Goal: Answer question/provide support: Share knowledge or assist other users

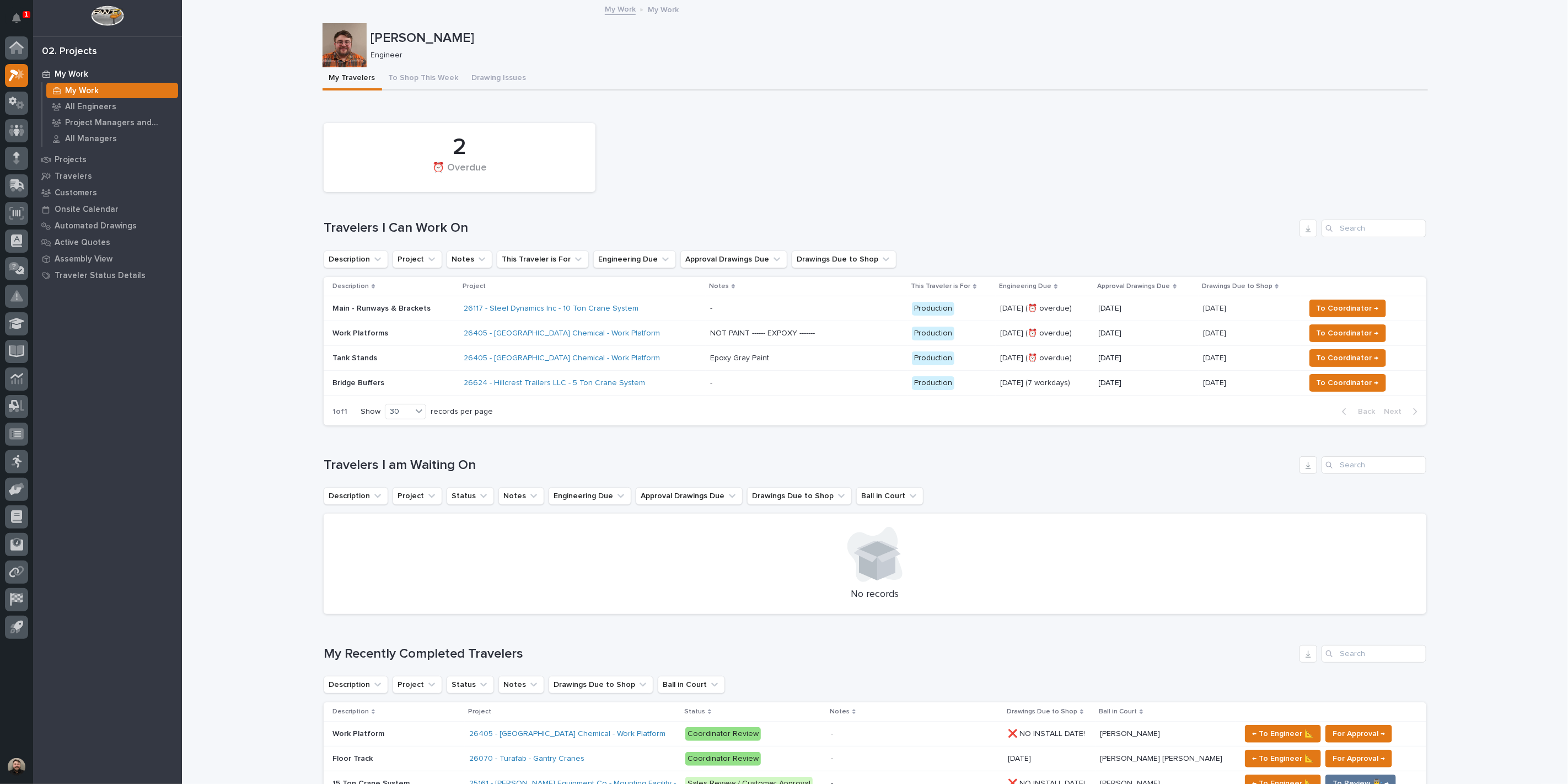
click at [625, 246] on div "2 ⏰ Overdue Travelers I Can Work On Description Project Notes This Traveler is …" at bounding box center [874, 271] width 1102 height 308
click at [824, 311] on p at bounding box center [806, 308] width 193 height 9
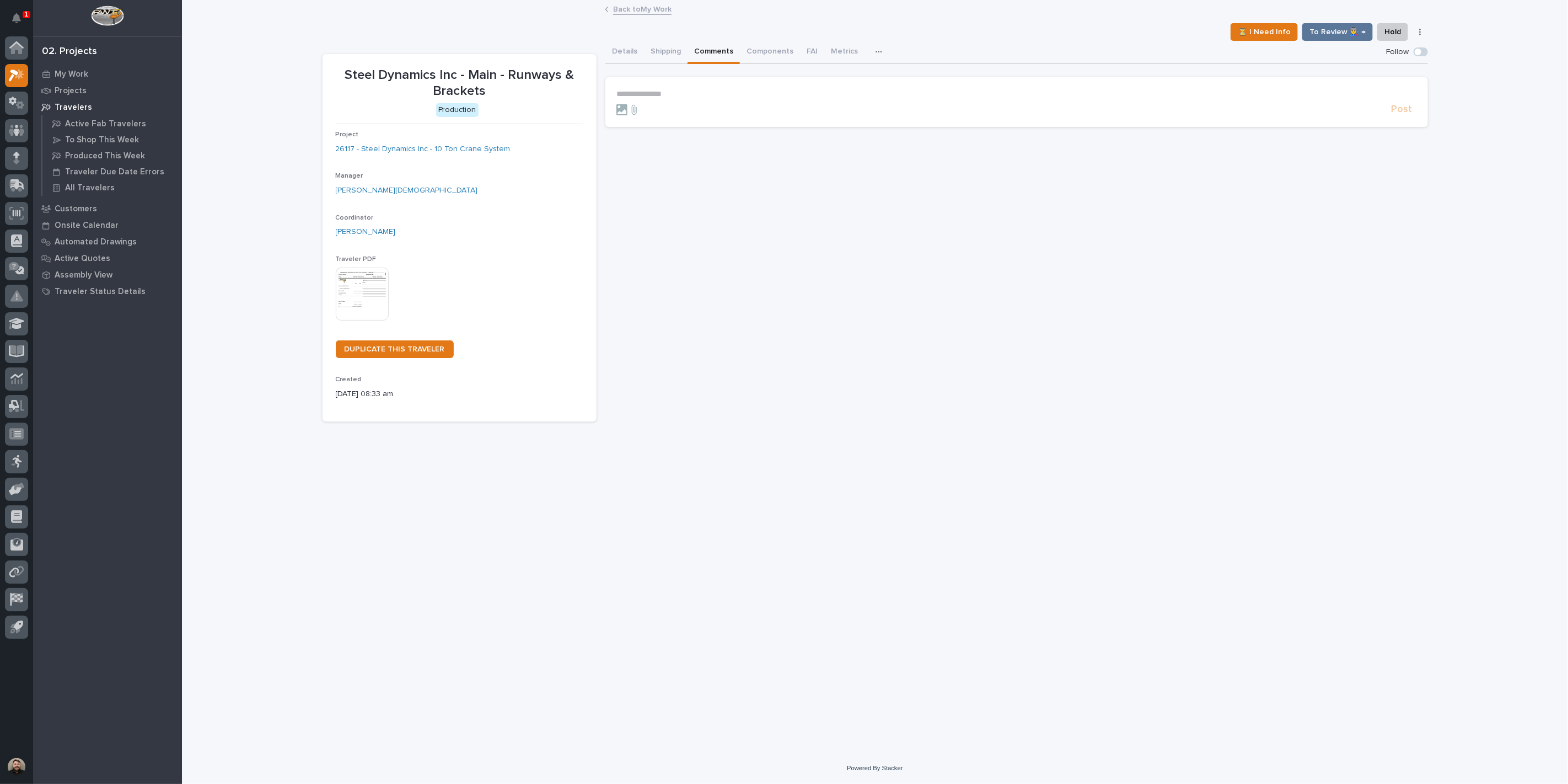
click at [701, 49] on button "Comments" at bounding box center [714, 53] width 52 height 23
click at [701, 95] on p "**********" at bounding box center [1016, 94] width 800 height 9
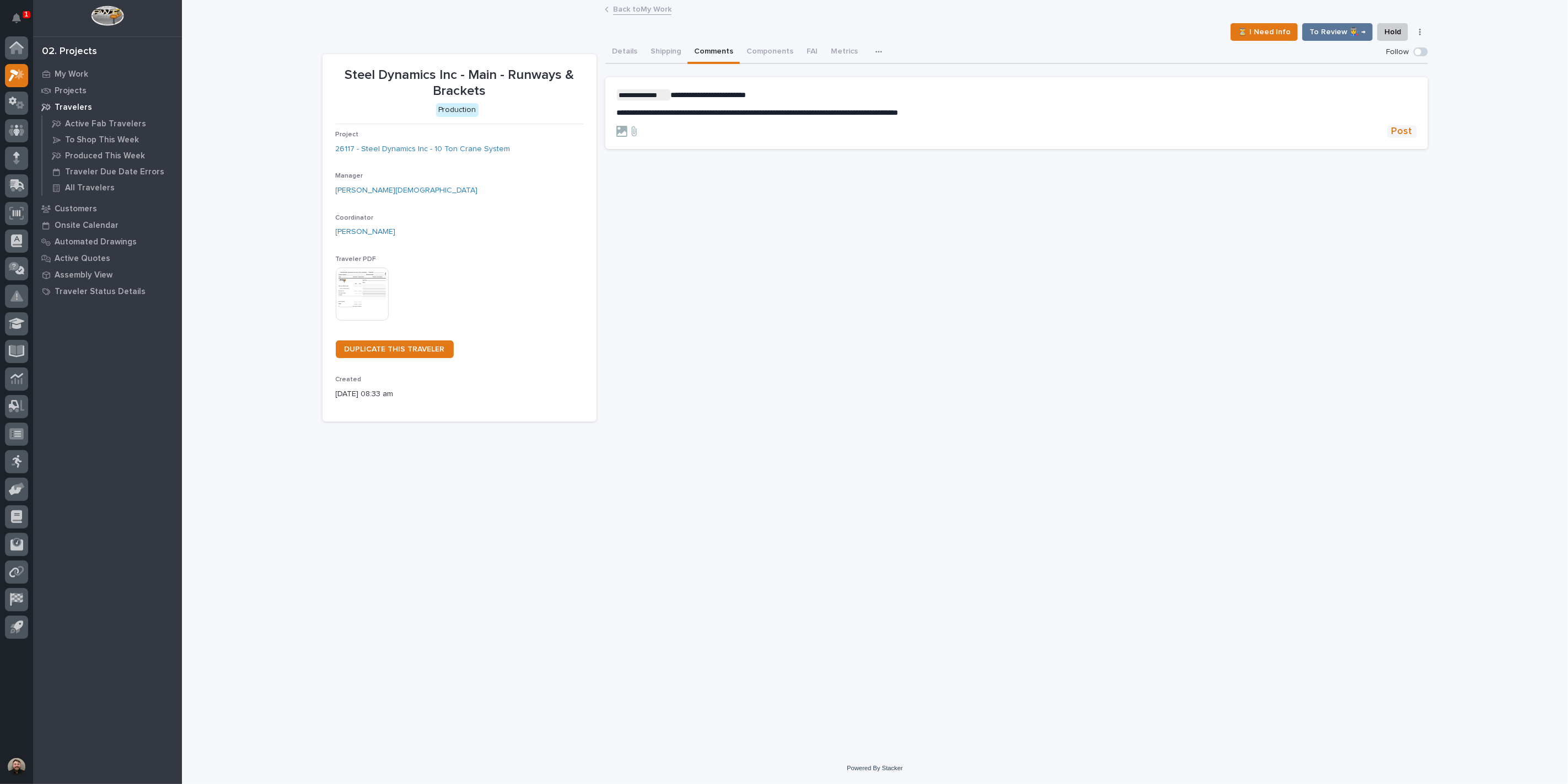
click at [1392, 127] on span "Post" at bounding box center [1402, 131] width 21 height 13
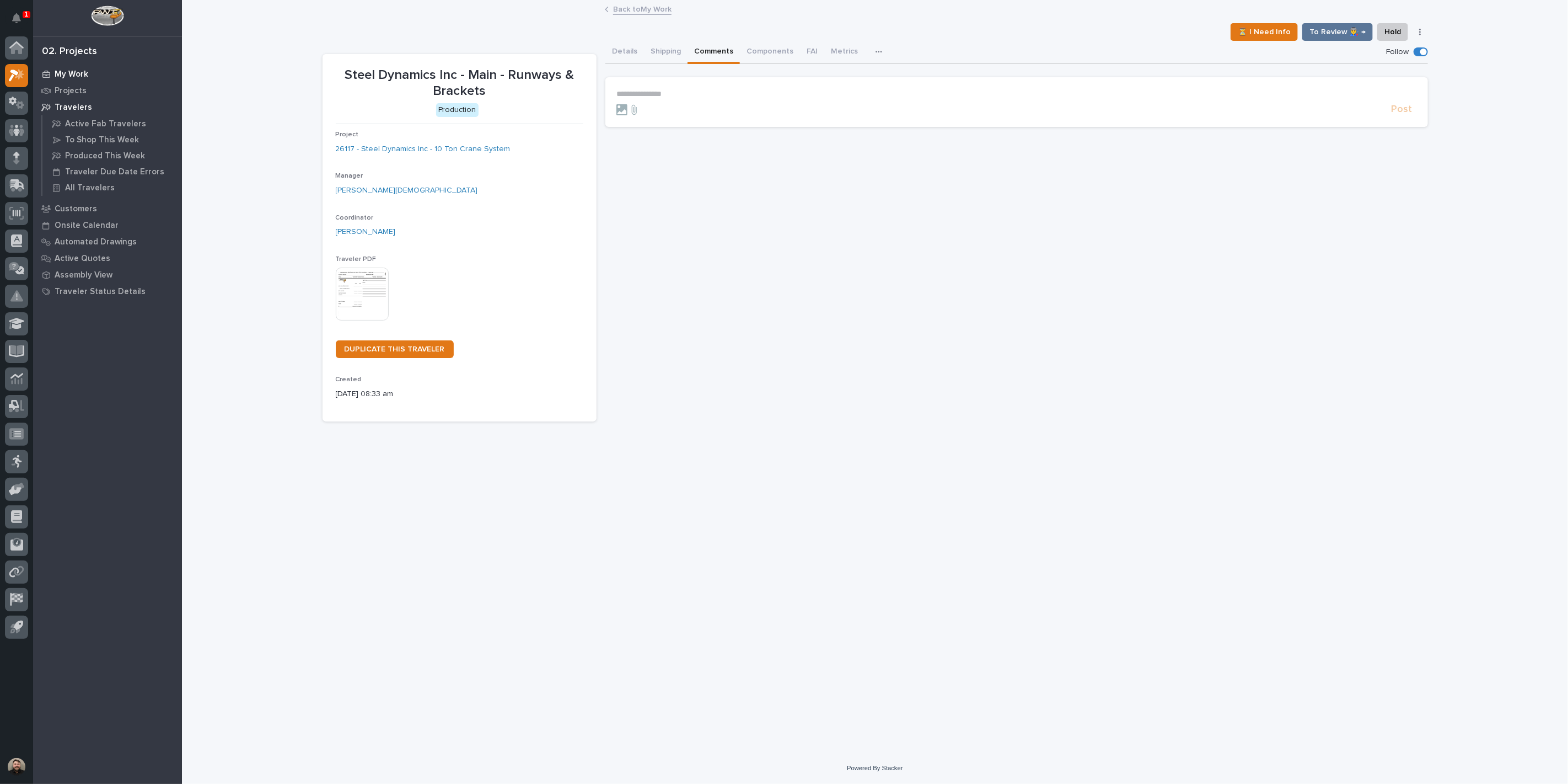
click at [70, 75] on p "My Work" at bounding box center [72, 74] width 33 height 10
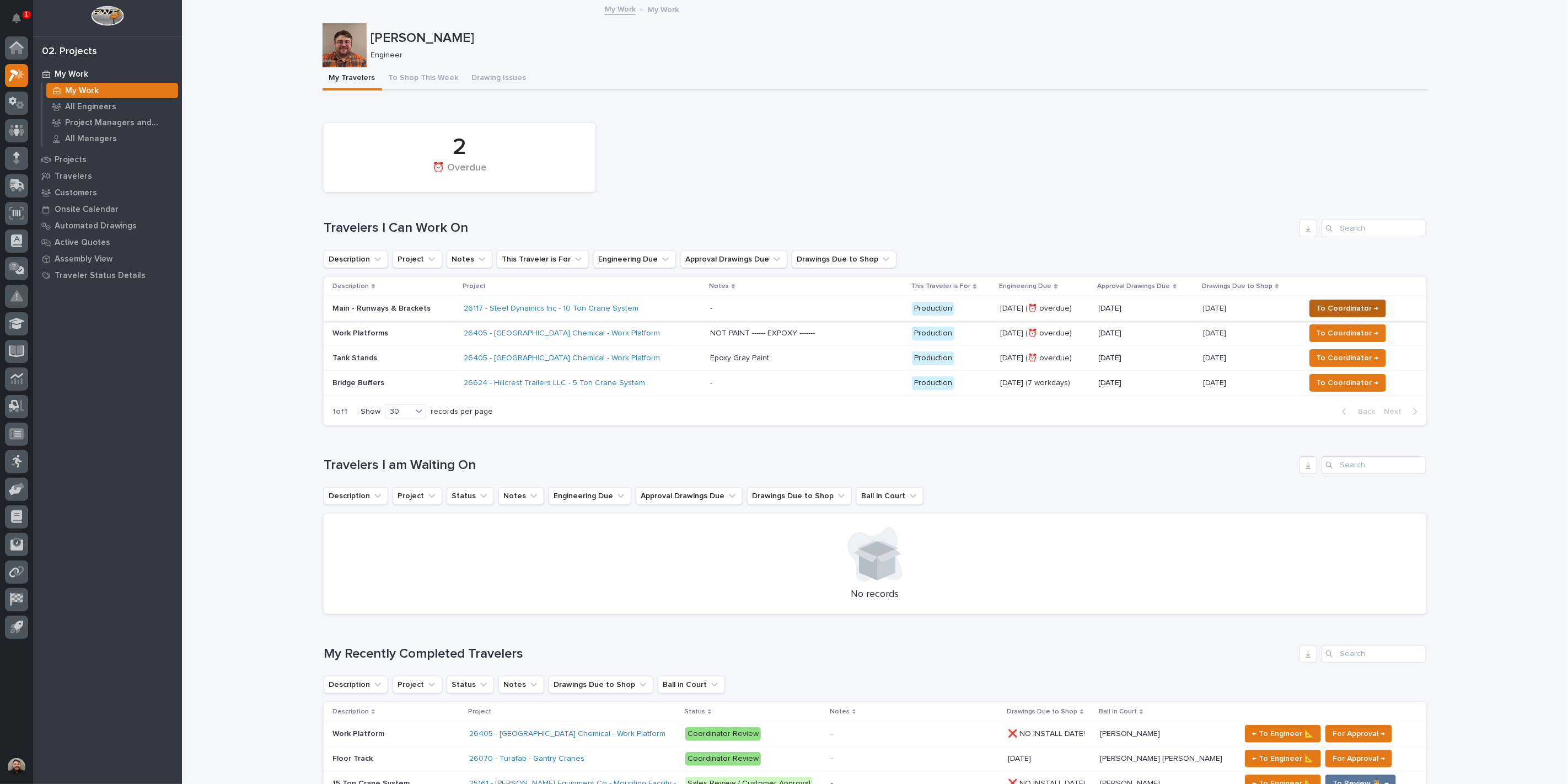
click at [1321, 307] on span "To Coordinator →" at bounding box center [1347, 308] width 62 height 13
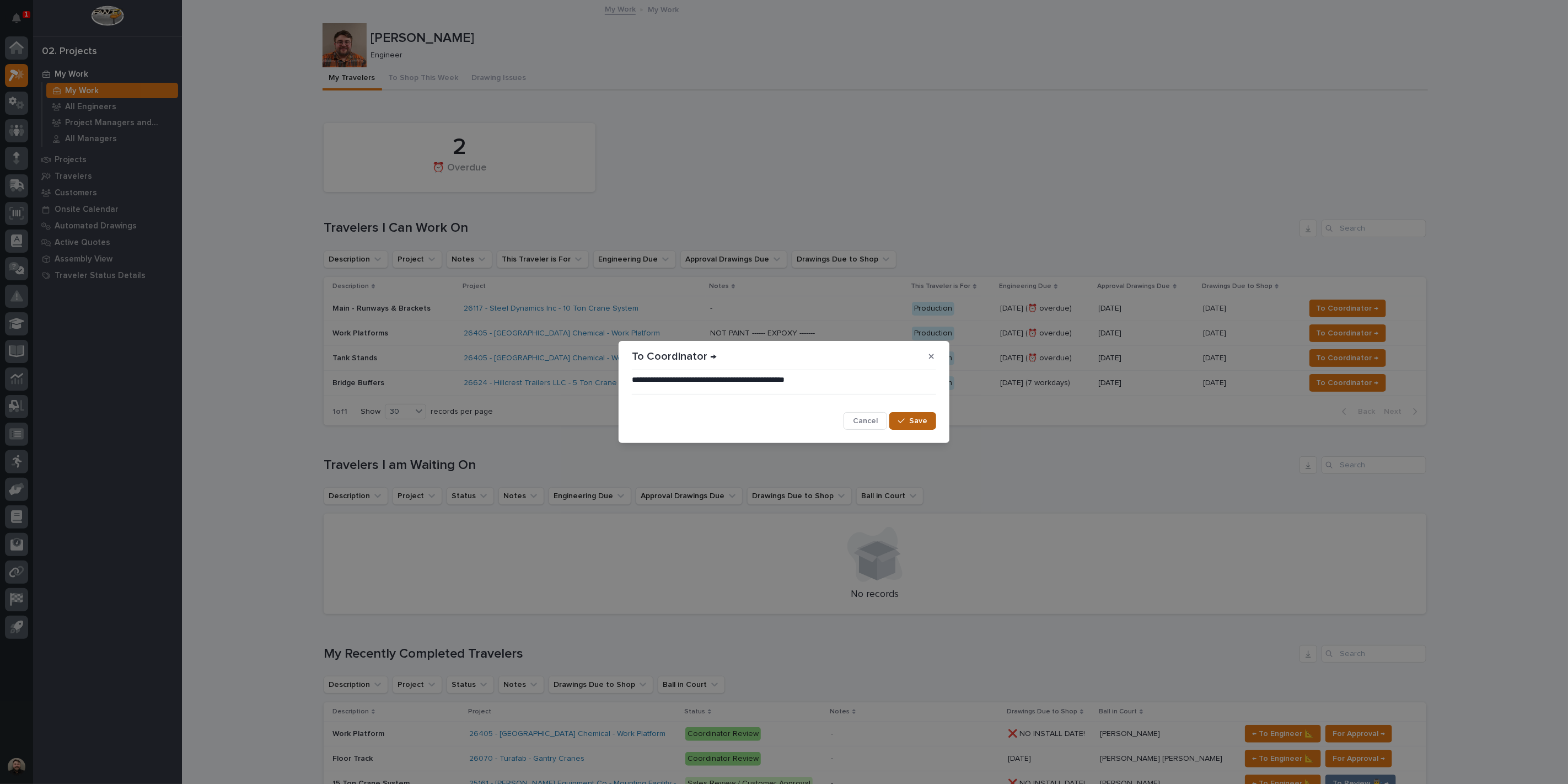
click at [911, 425] on span "Save" at bounding box center [918, 420] width 18 height 10
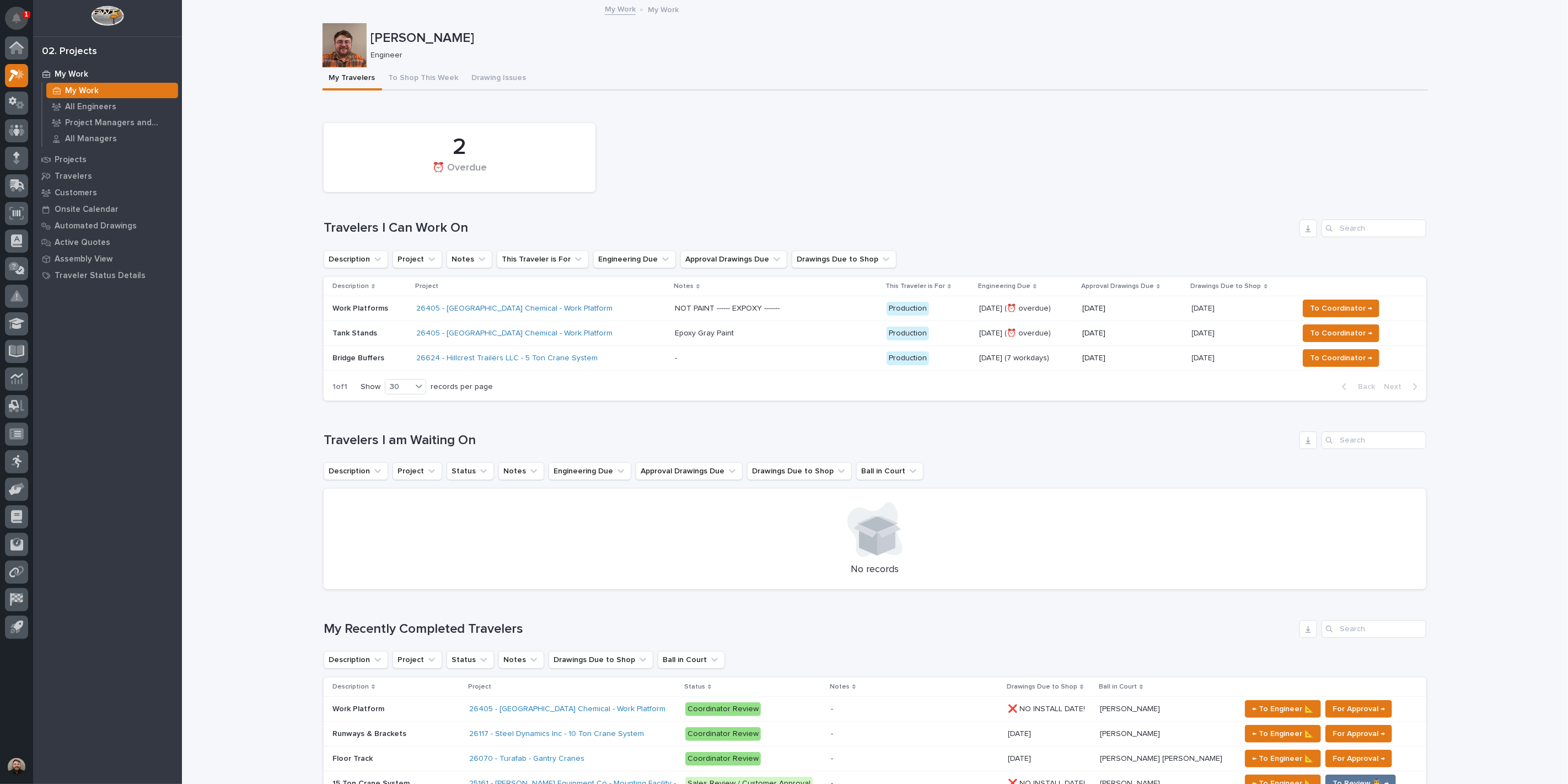
click at [20, 18] on icon "Notifications" at bounding box center [17, 18] width 9 height 10
click at [14, 21] on icon "Notifications" at bounding box center [17, 18] width 9 height 10
